Goal: Information Seeking & Learning: Learn about a topic

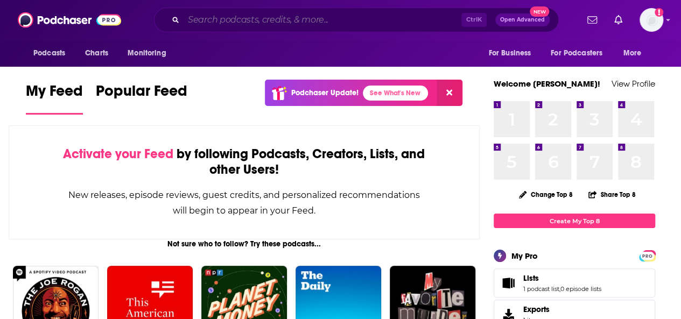
click at [210, 23] on input "Search podcasts, credits, & more..." at bounding box center [323, 19] width 278 height 17
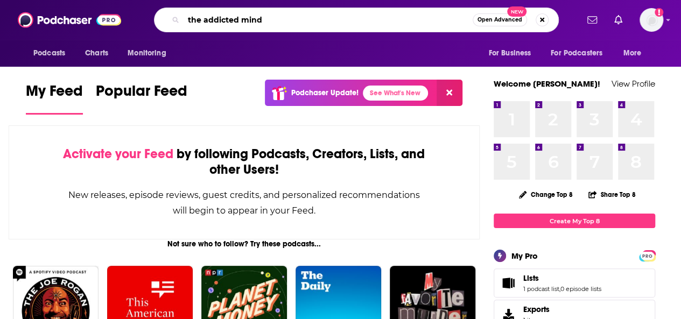
type input "the addicted mind"
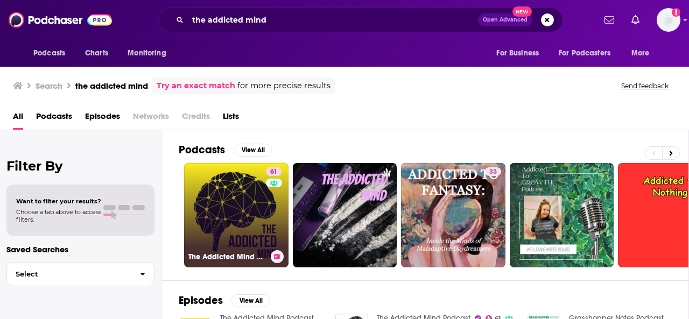
click at [223, 216] on link "61 The Addicted Mind Podcast" at bounding box center [236, 215] width 104 height 104
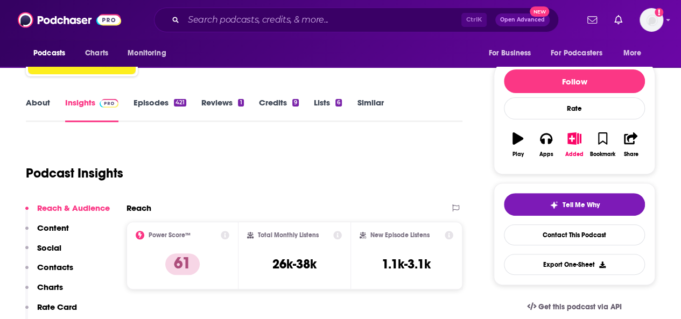
scroll to position [215, 0]
